Goal: Task Accomplishment & Management: Use online tool/utility

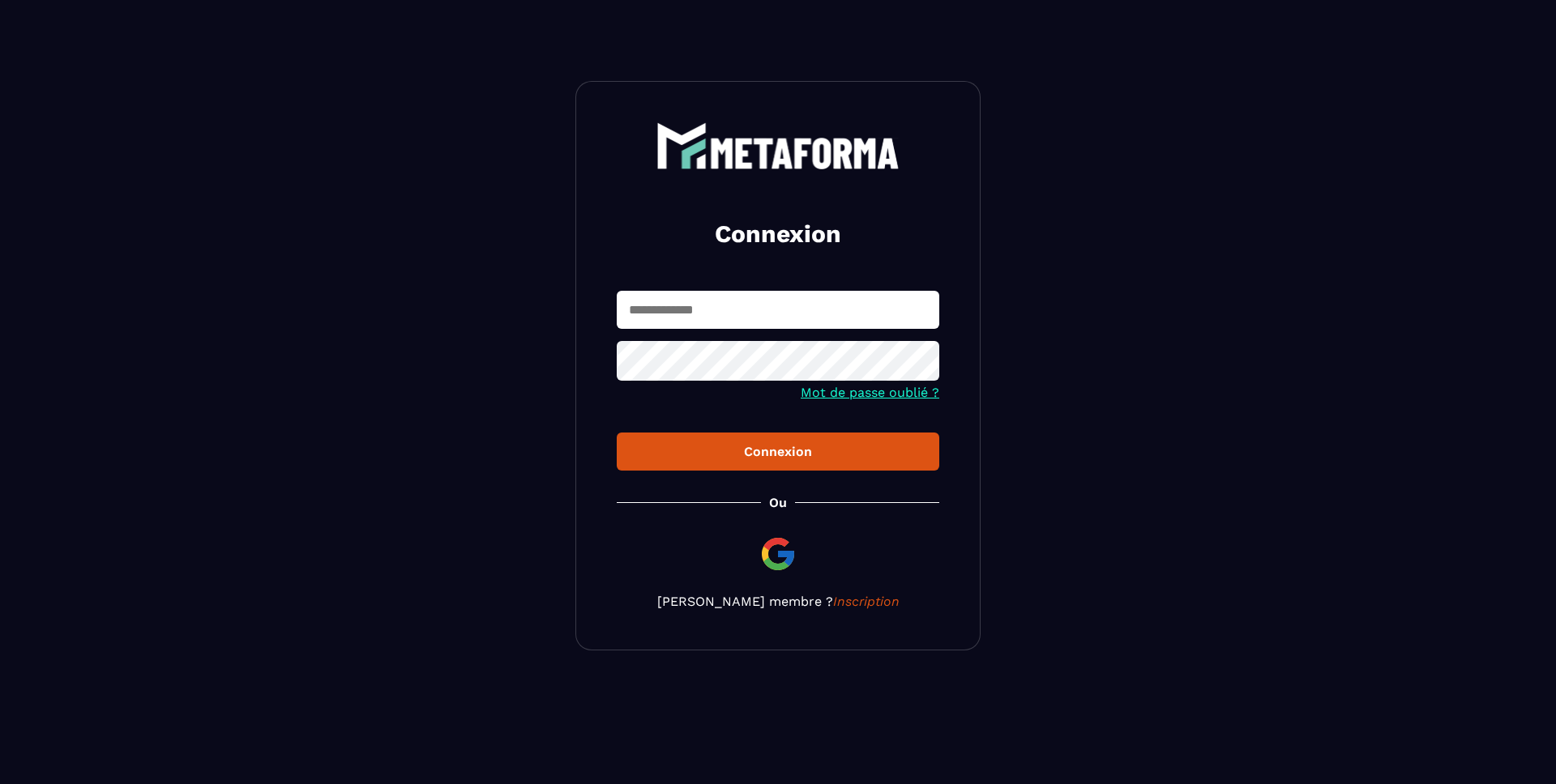
click at [698, 302] on input "text" at bounding box center [778, 310] width 322 height 38
type input "*"
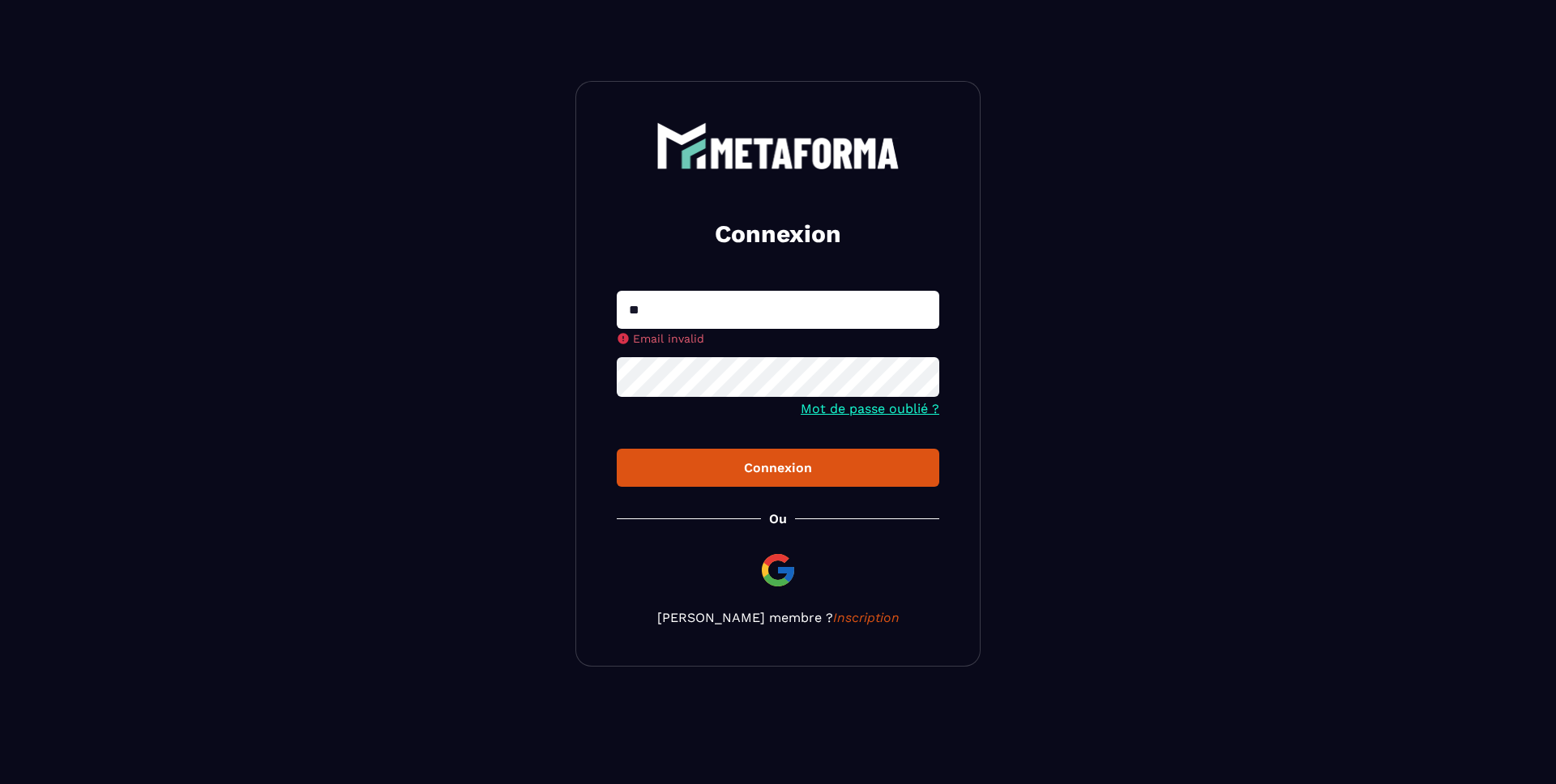
type input "**********"
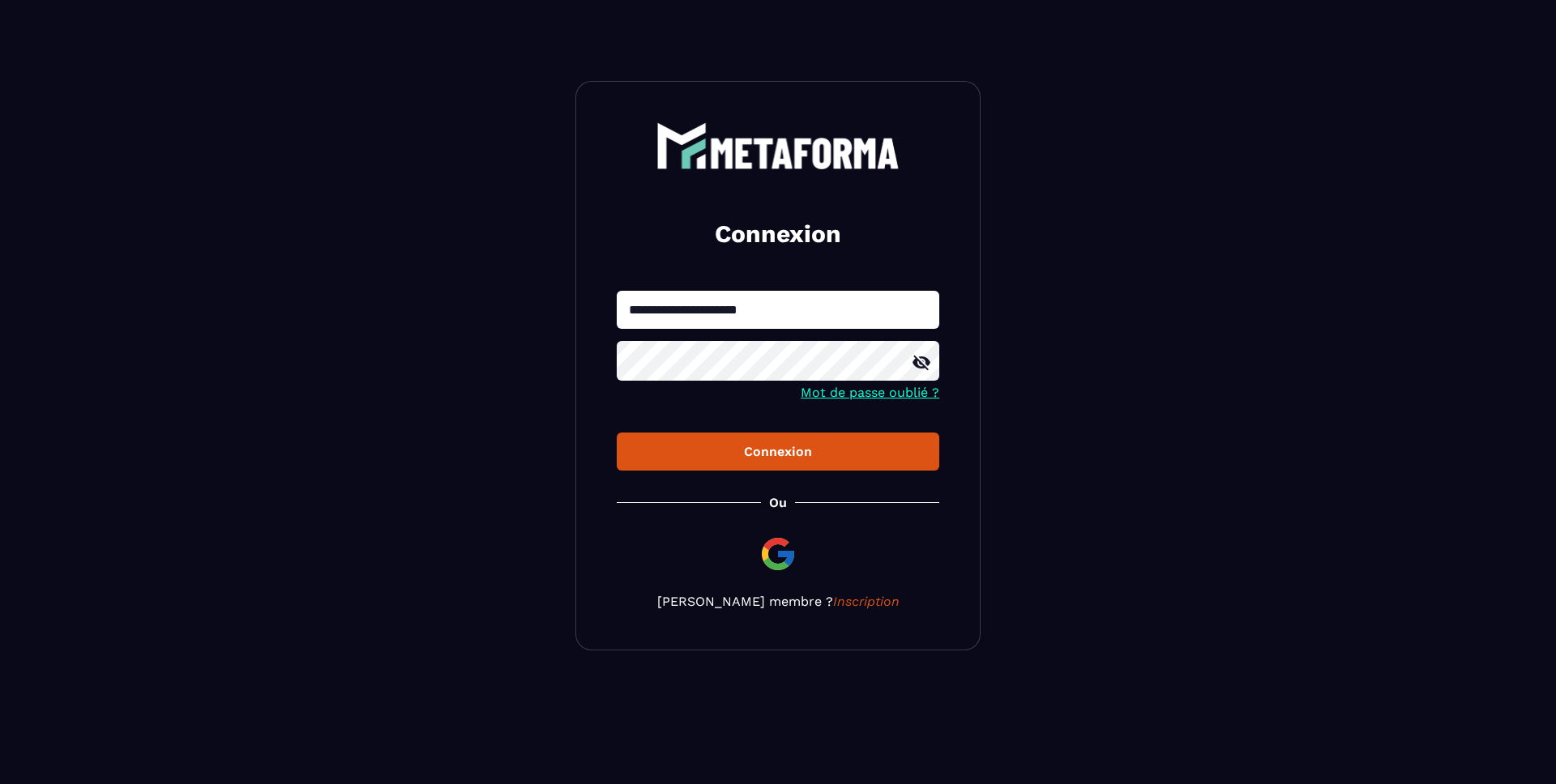
click at [616, 433] on button "Connexion" at bounding box center [778, 452] width 322 height 38
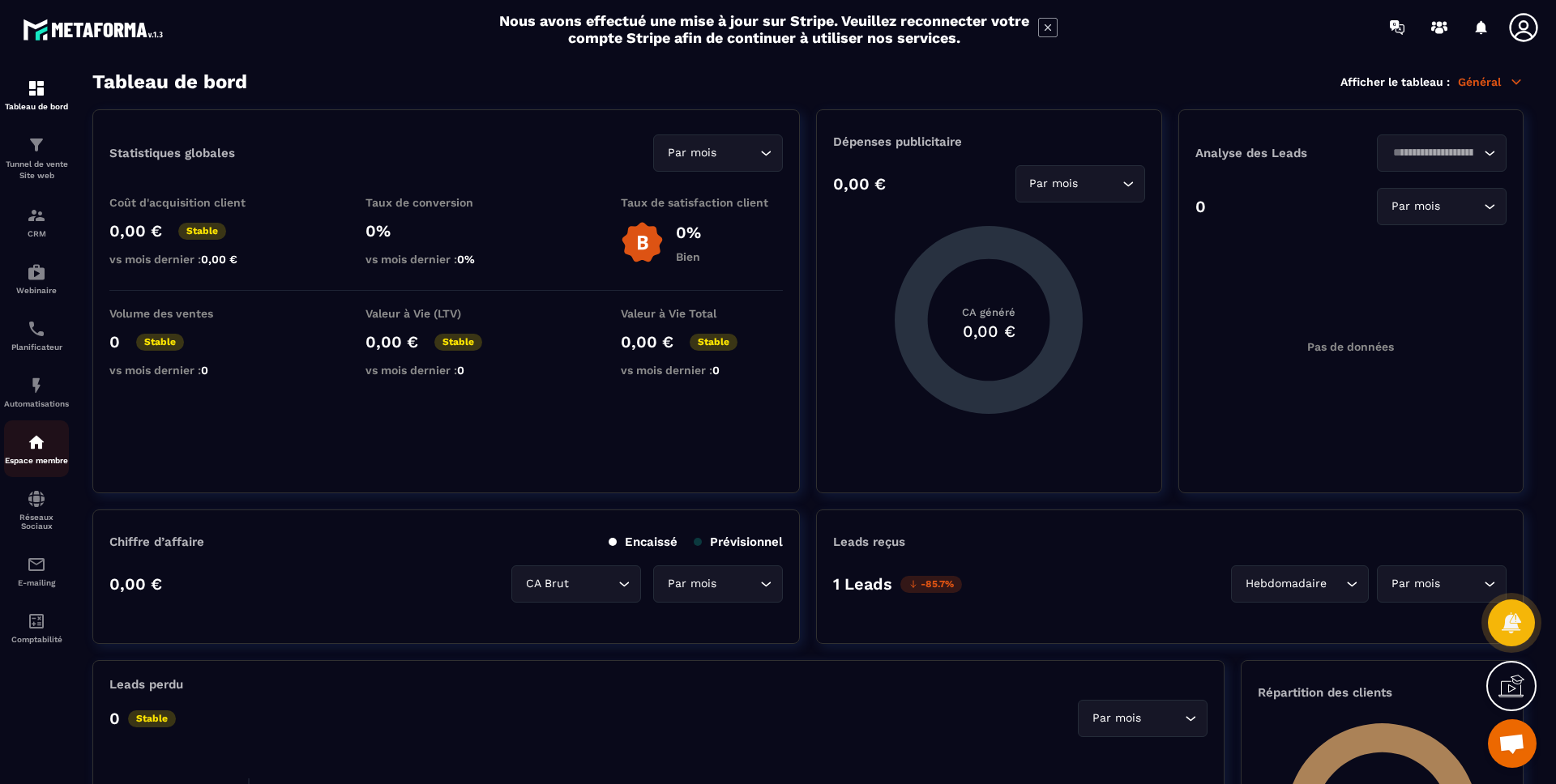
click at [35, 446] on img at bounding box center [36, 443] width 20 height 20
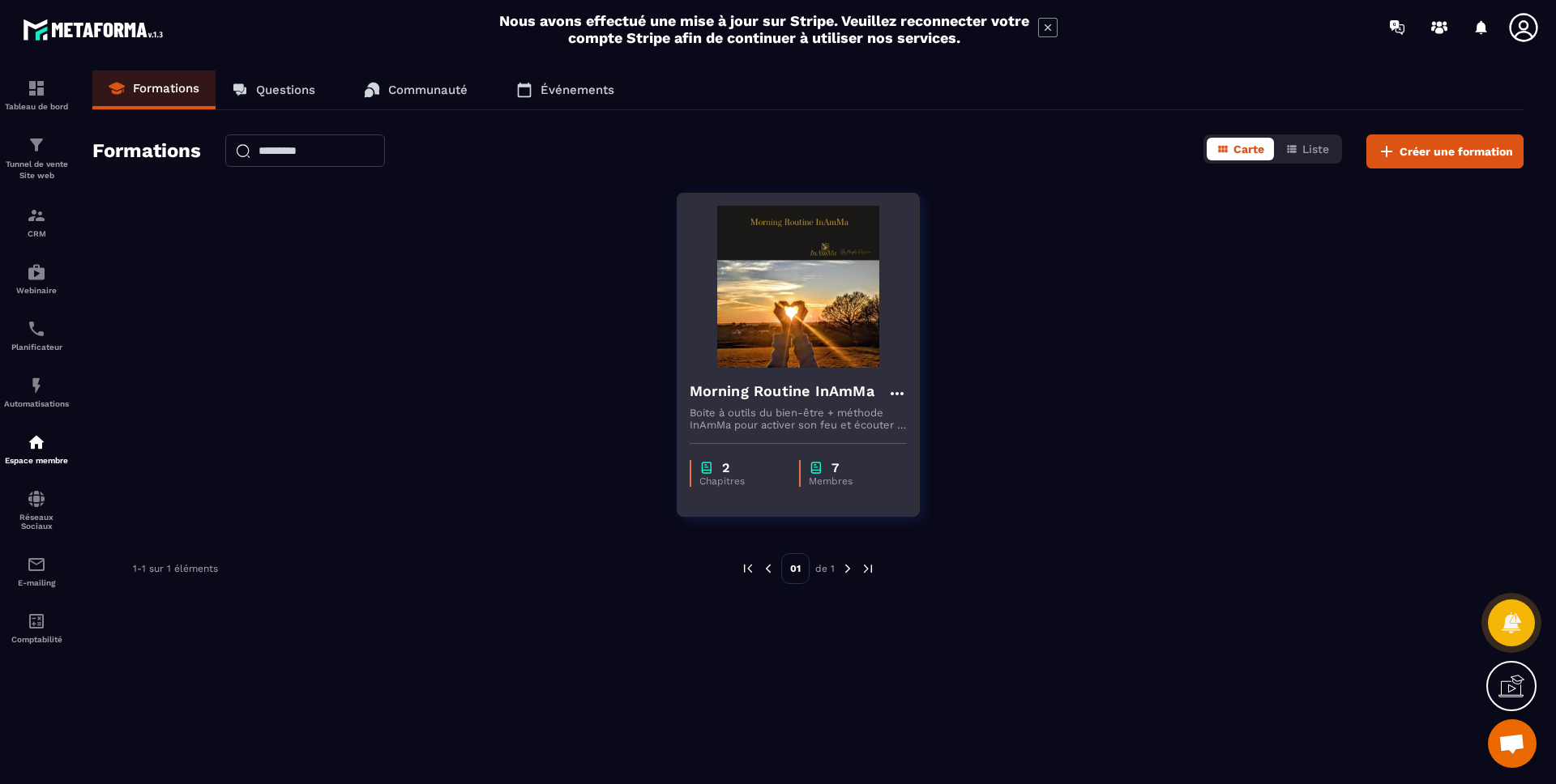
click at [782, 397] on h4 "Morning Routine InAmMa" at bounding box center [782, 391] width 185 height 22
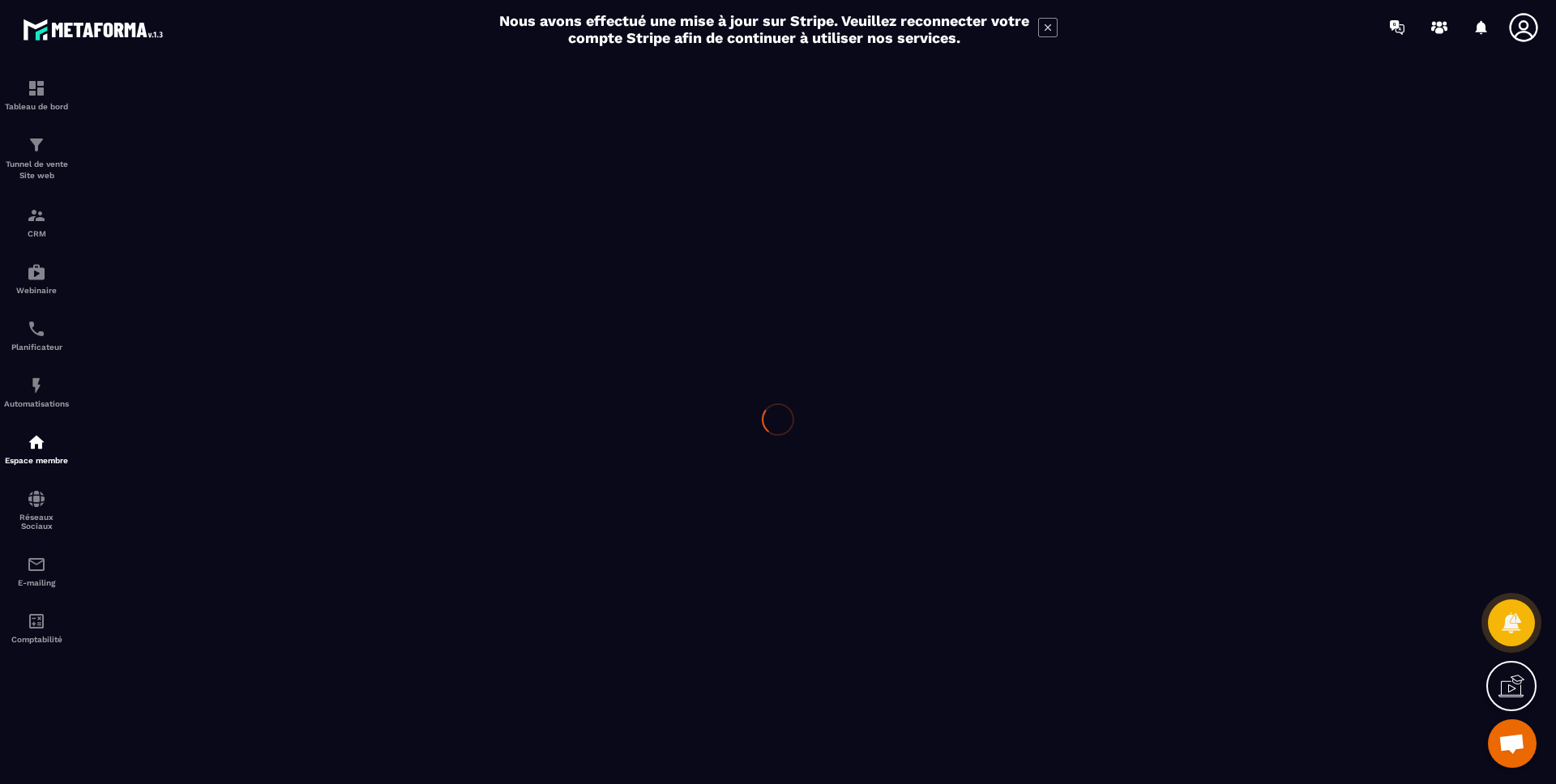
click at [782, 365] on div at bounding box center [778, 419] width 1556 height 729
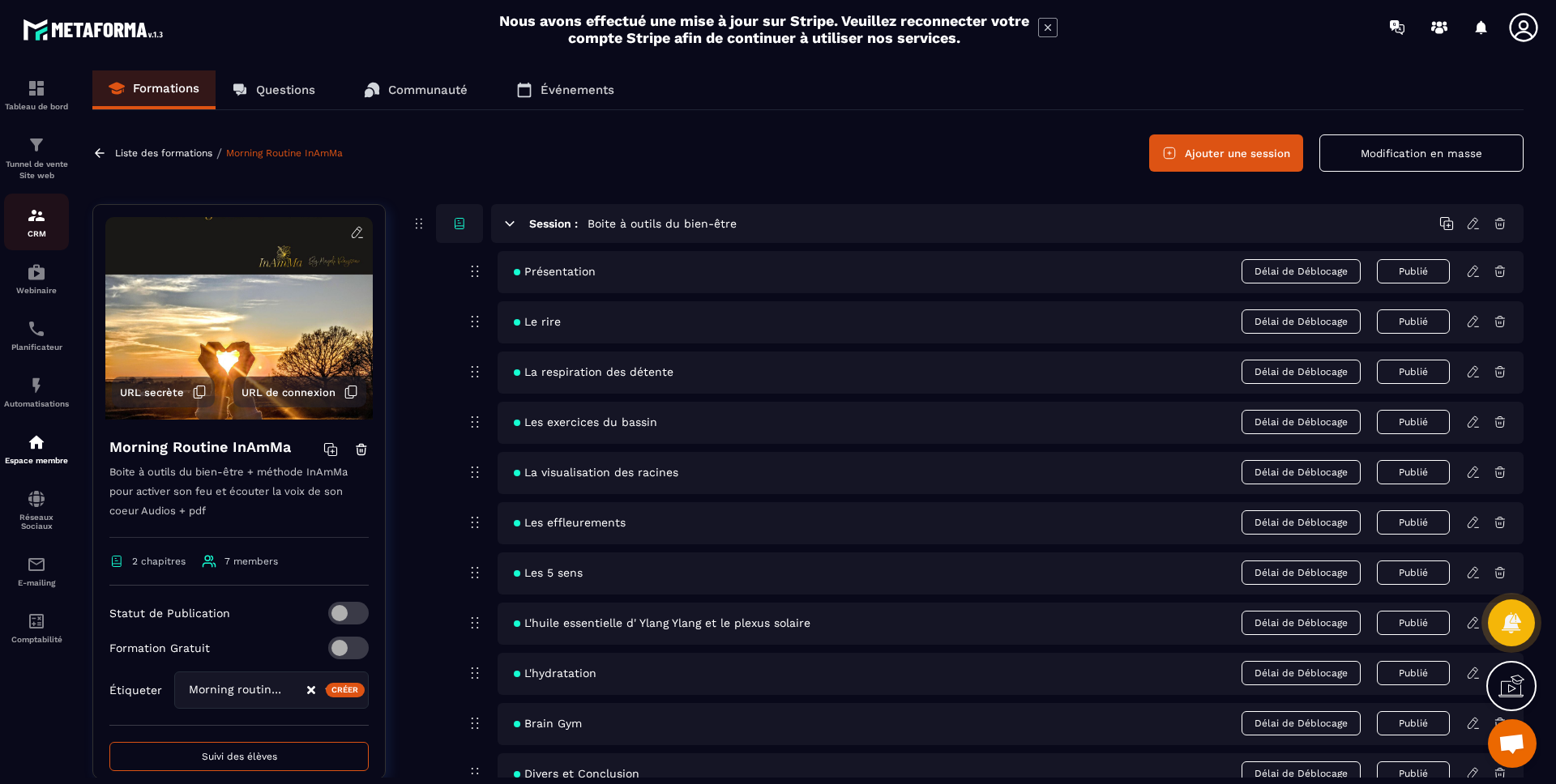
click at [40, 224] on img at bounding box center [36, 216] width 20 height 20
click at [40, 224] on img at bounding box center [36, 216] width 20 height 20
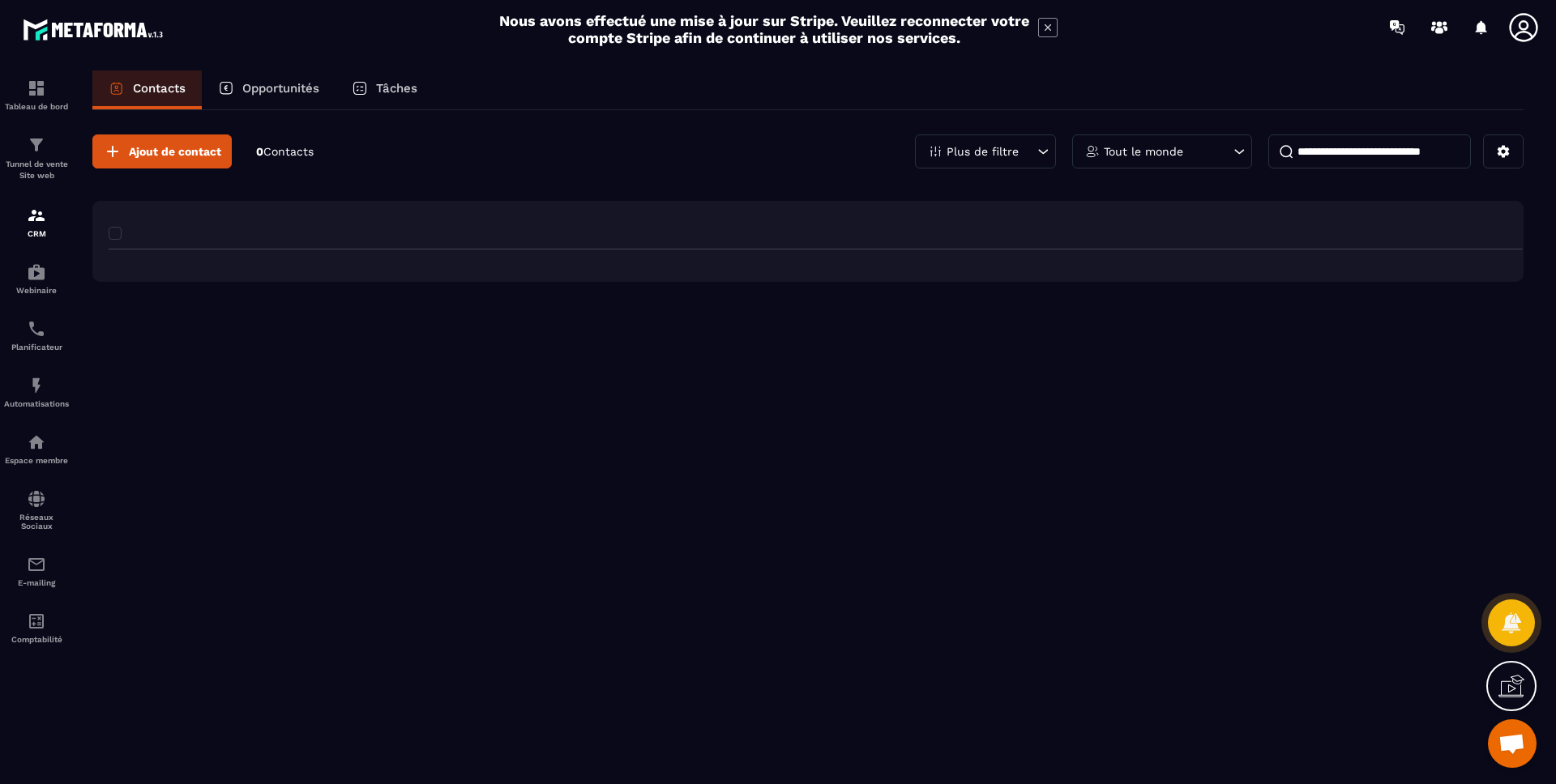
click at [31, 220] on img at bounding box center [36, 216] width 20 height 20
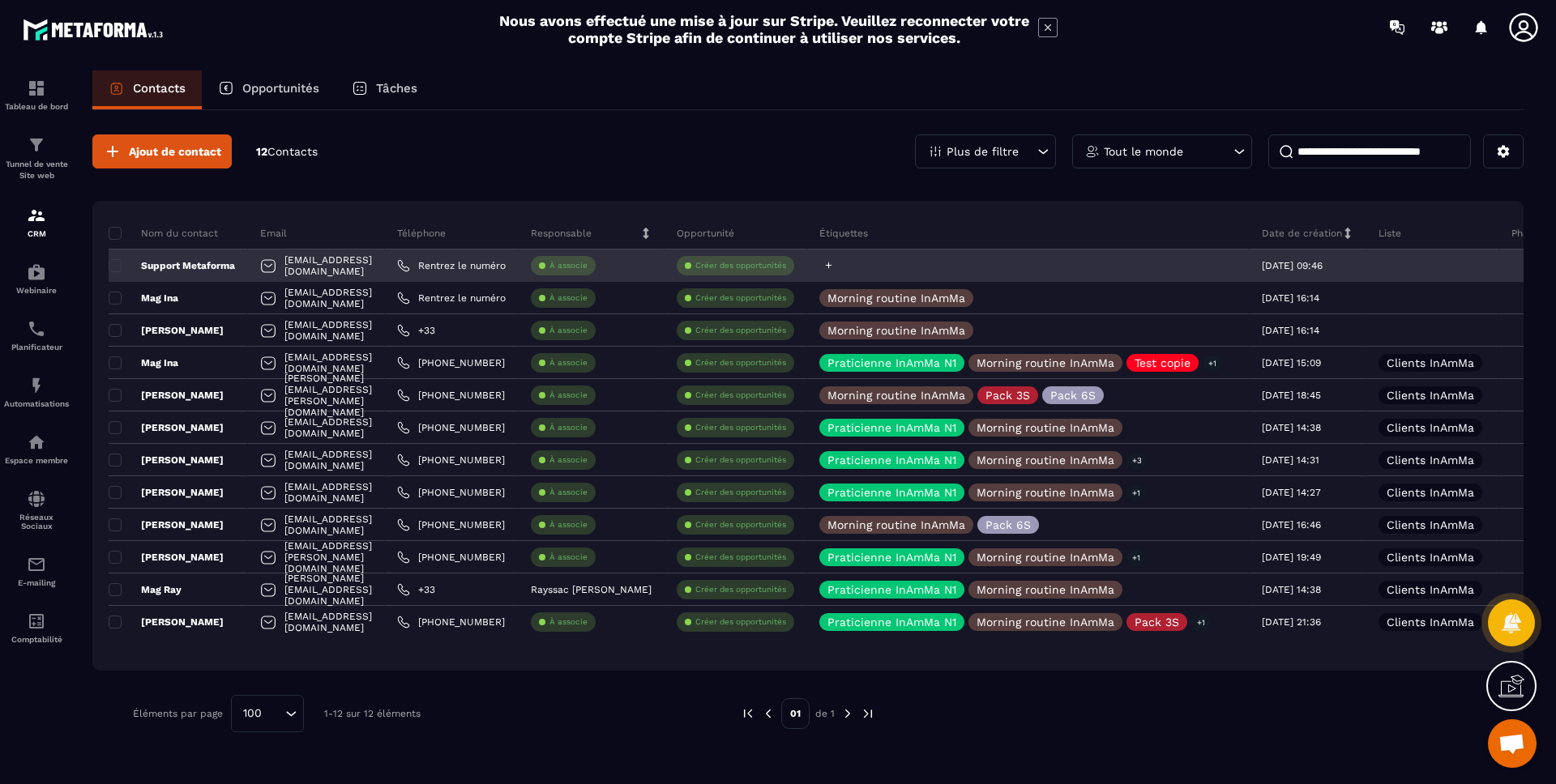
click at [832, 264] on icon at bounding box center [829, 266] width 7 height 7
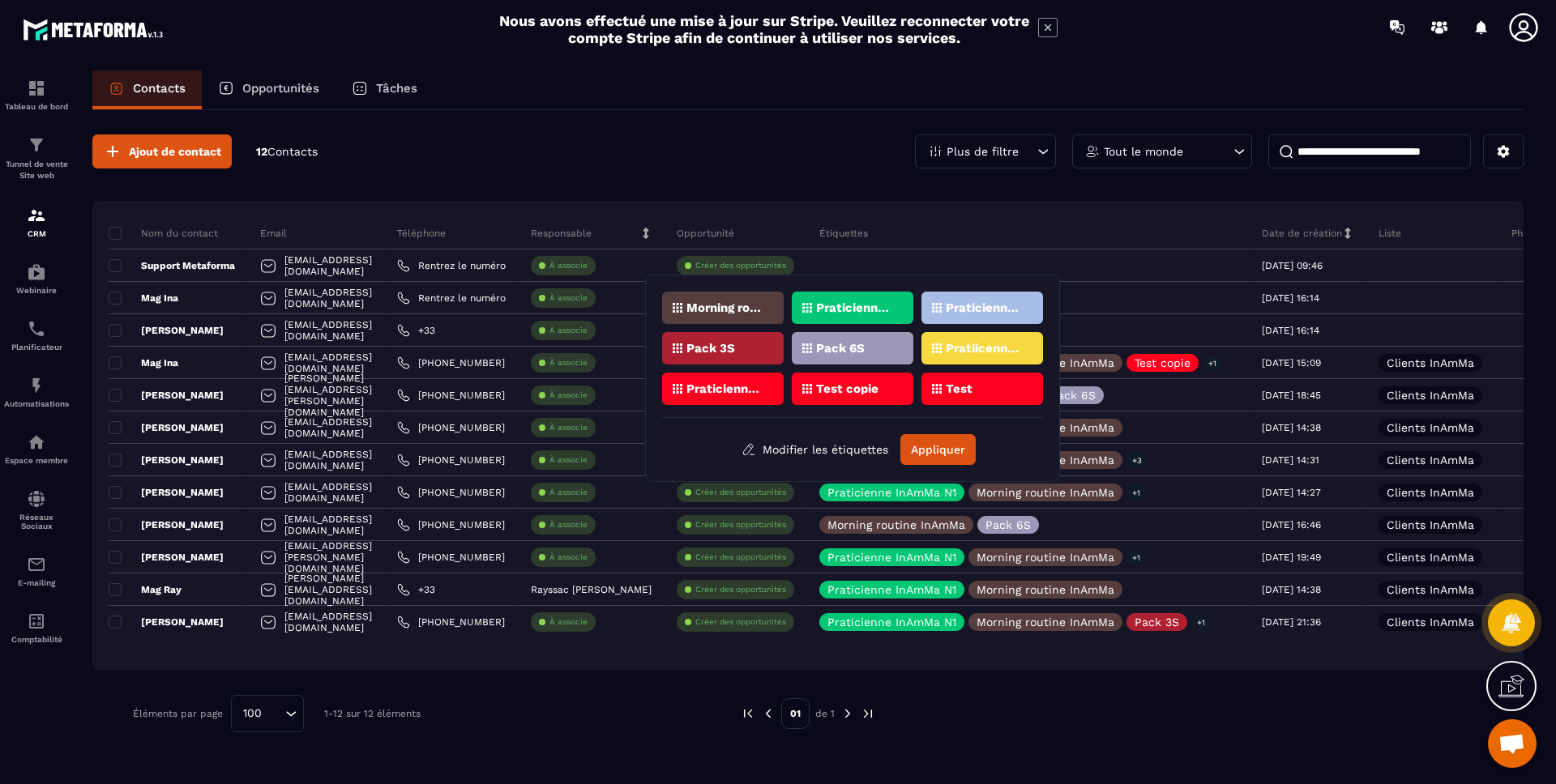
click at [728, 311] on p "Morning routine InAmMa" at bounding box center [726, 308] width 79 height 12
click at [932, 444] on button "Appliquer" at bounding box center [937, 449] width 75 height 31
